Goal: Check status: Check status

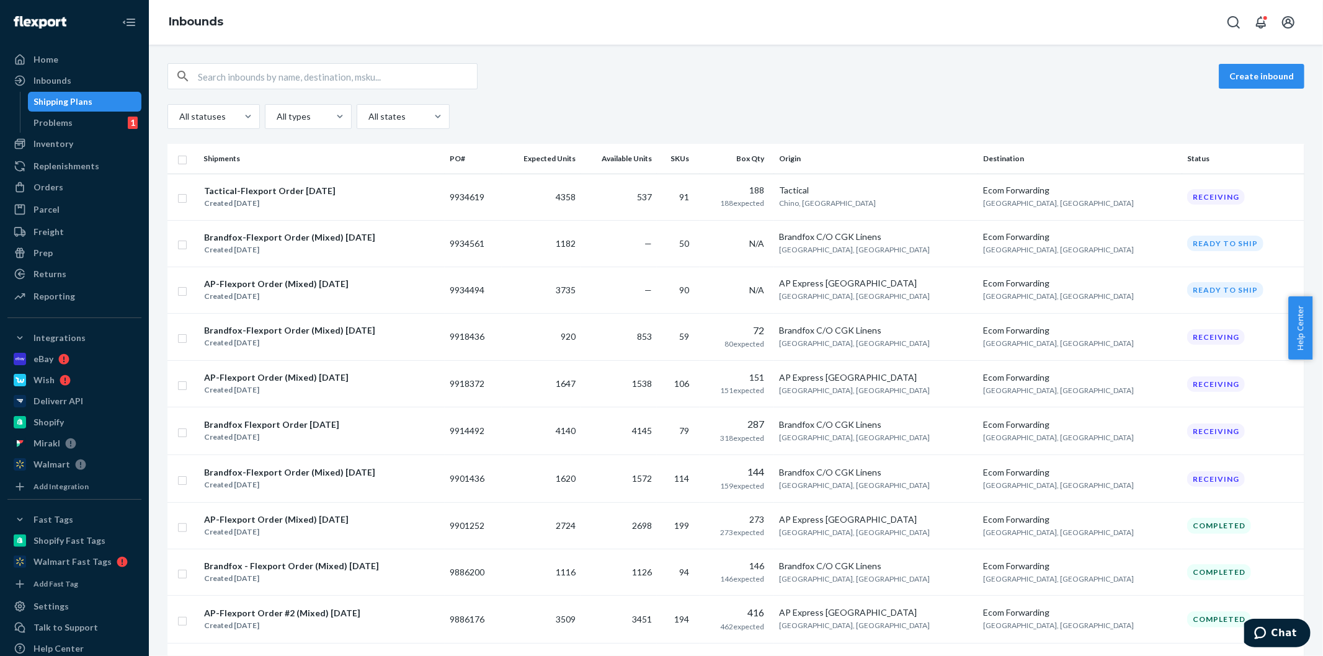
click at [321, 88] on input "text" at bounding box center [337, 76] width 279 height 25
paste input "2Pilllow400TCKingCream"
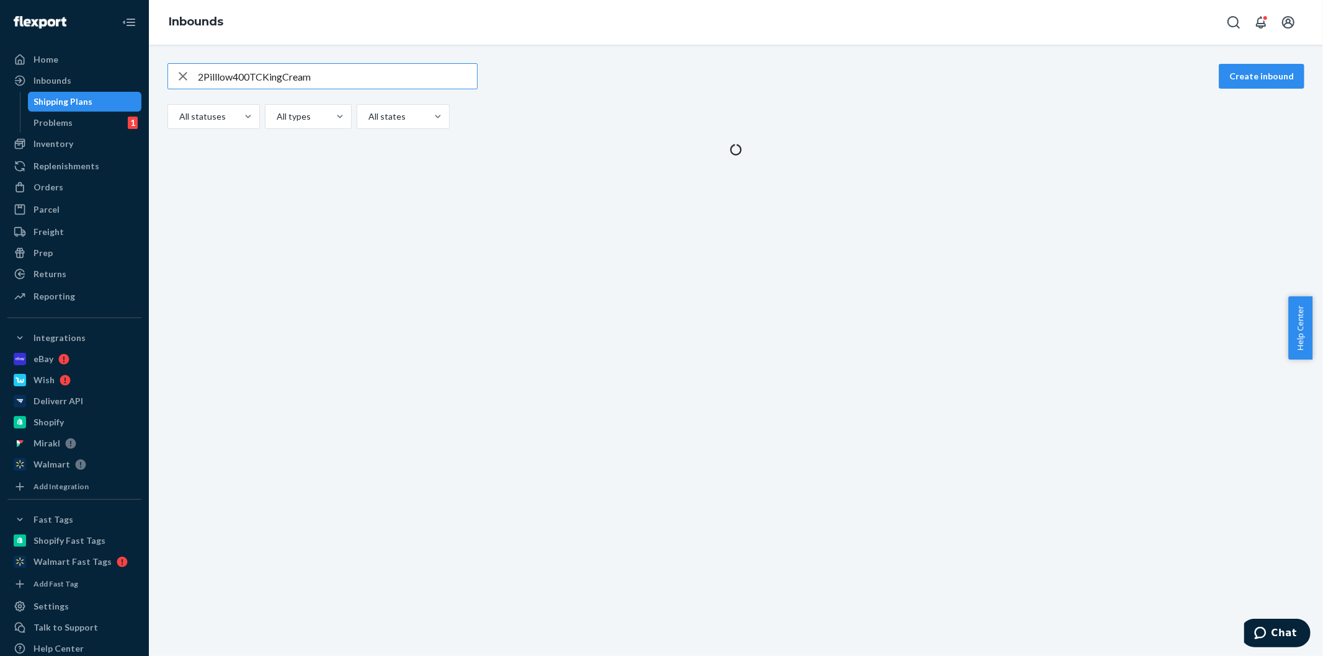
type input "2Pilllow400TCKingCream"
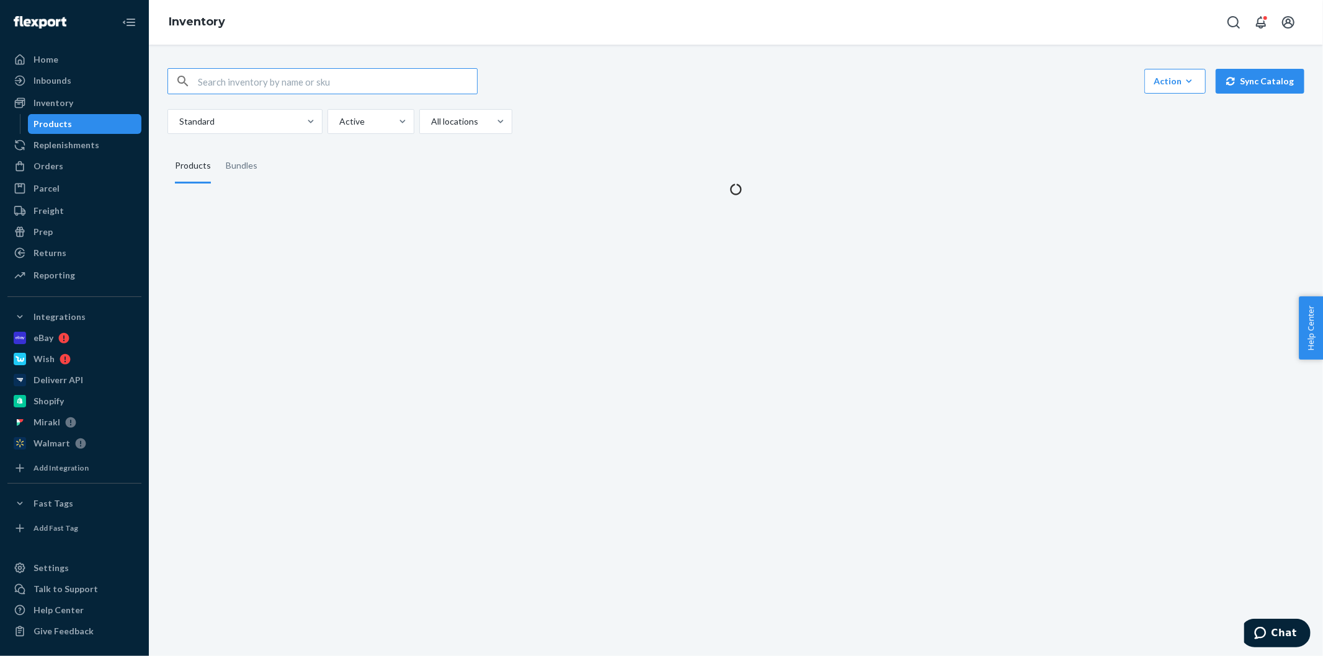
click at [291, 81] on input "text" at bounding box center [337, 81] width 279 height 25
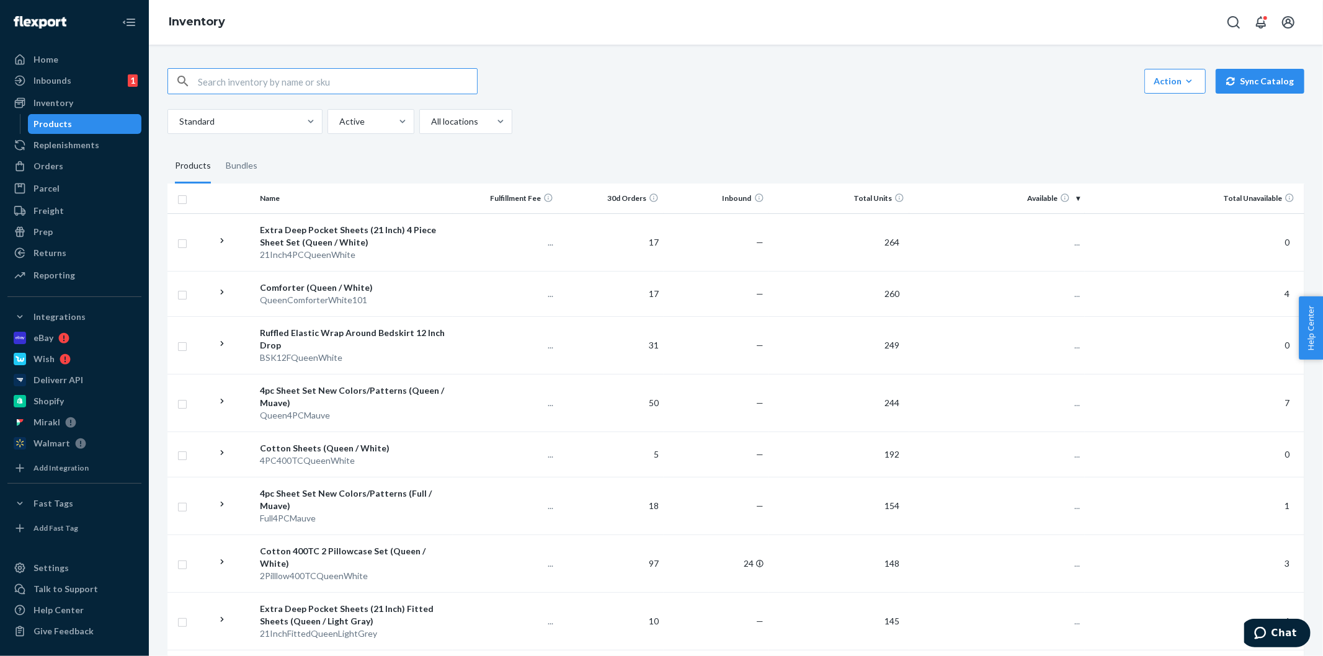
paste input "2Pilllow400TCKingCream"
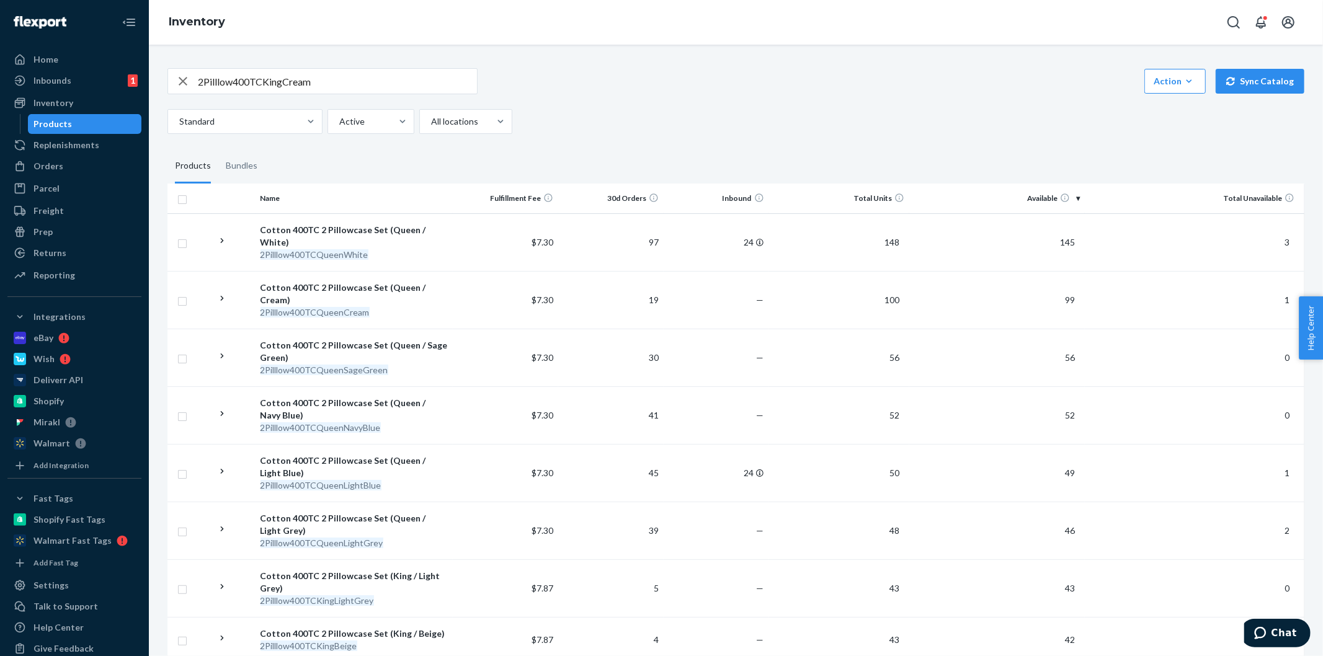
click at [308, 75] on input "2Pilllow400TCKingCream" at bounding box center [337, 81] width 279 height 25
paste input "owCasesKingNavyBlue"
type input "2PillowCasesKingNavyBlue"
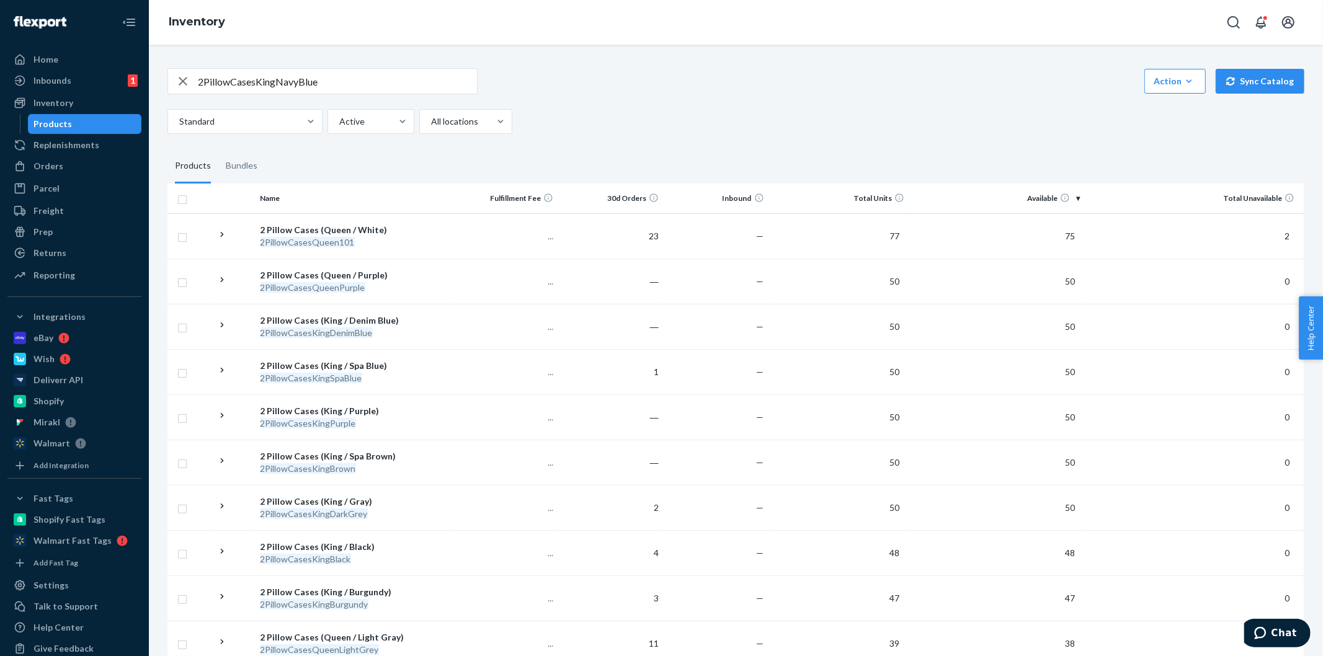
scroll to position [525, 0]
